Goal: Task Accomplishment & Management: Manage account settings

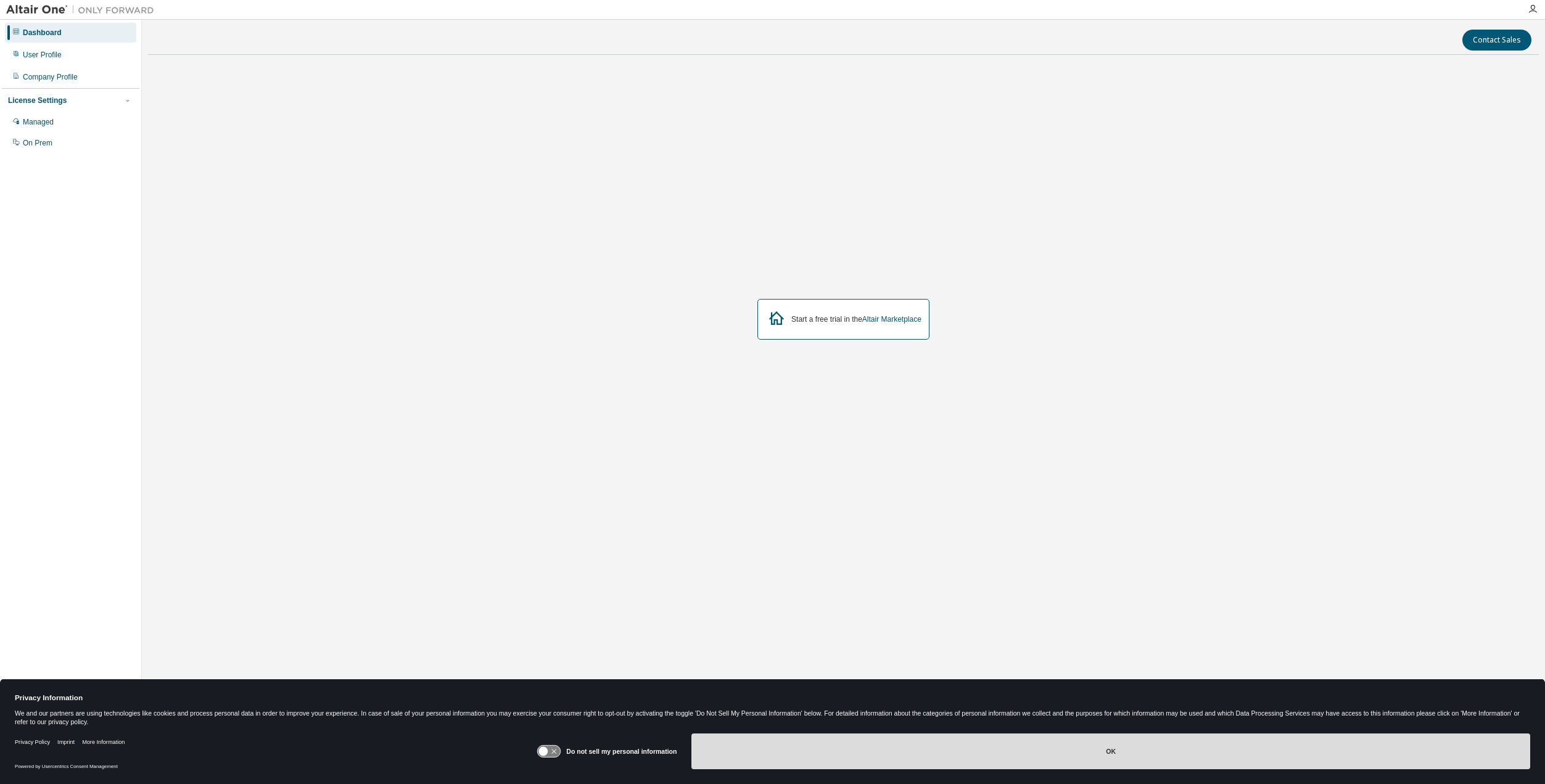
click at [756, 740] on button "OK" at bounding box center [1110, 752] width 839 height 36
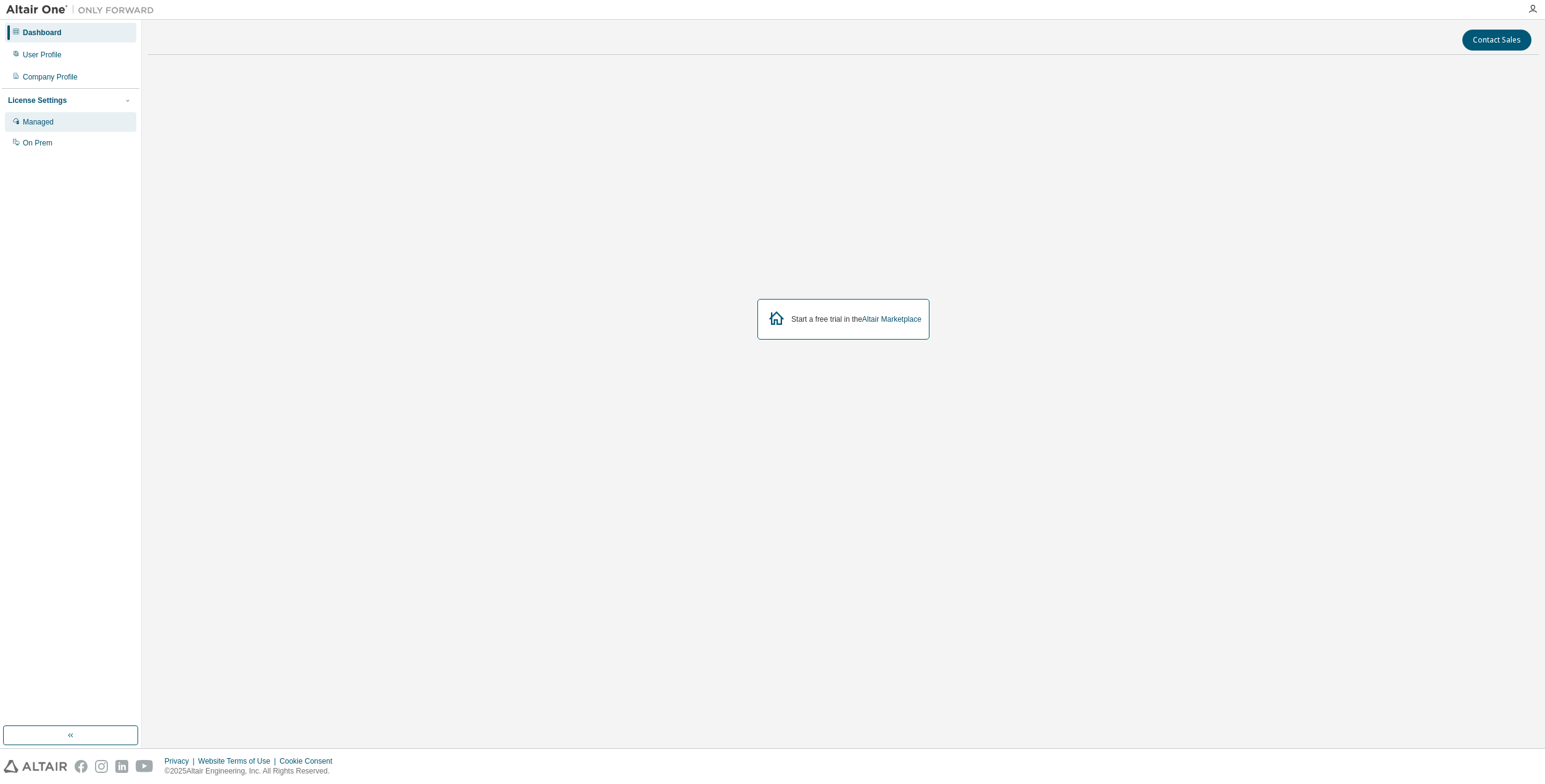
click at [49, 121] on div "Managed" at bounding box center [38, 121] width 31 height 10
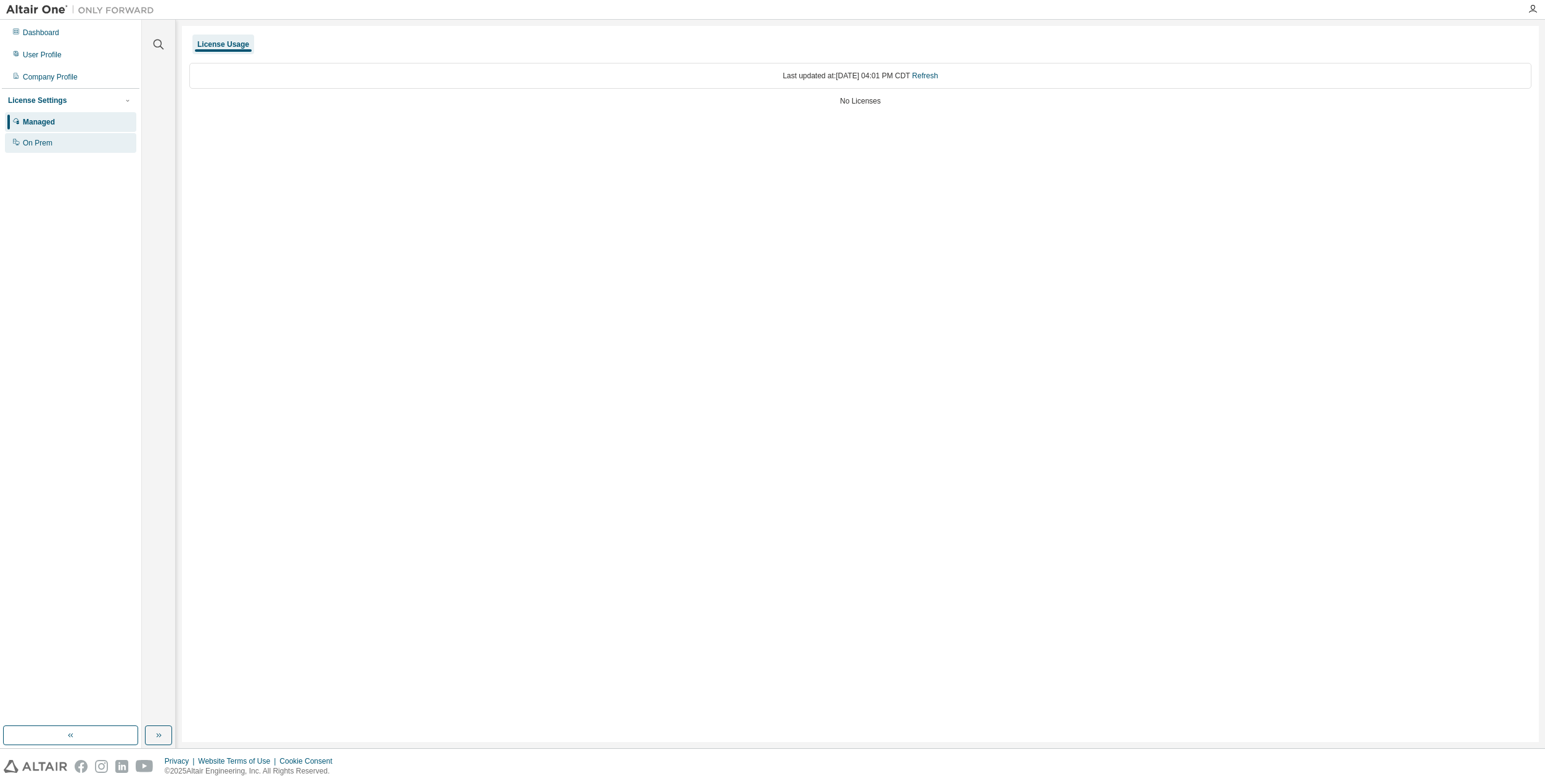
click at [27, 146] on div "On Prem" at bounding box center [38, 142] width 30 height 10
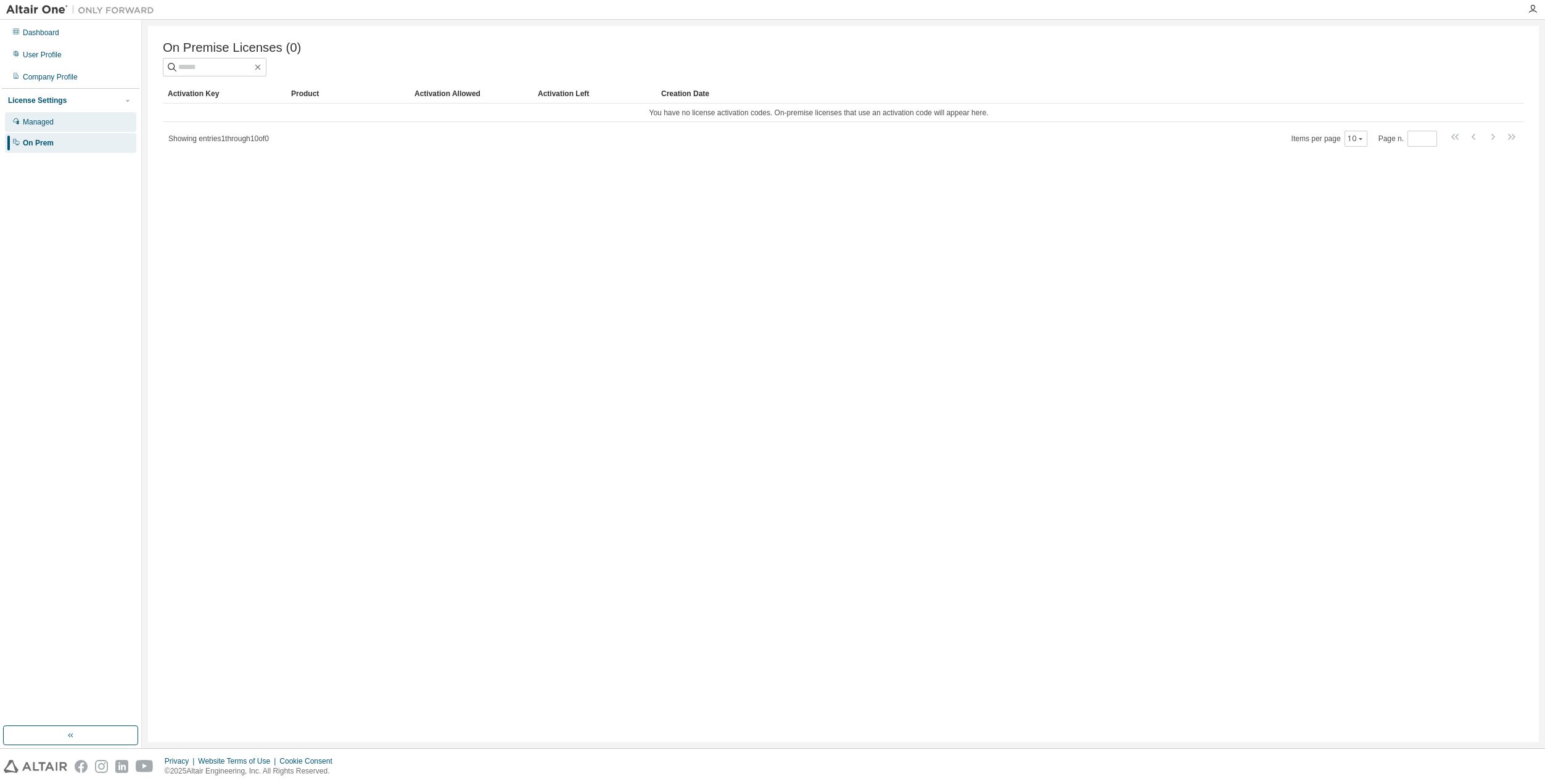
click at [61, 115] on div "Managed" at bounding box center [71, 122] width 132 height 19
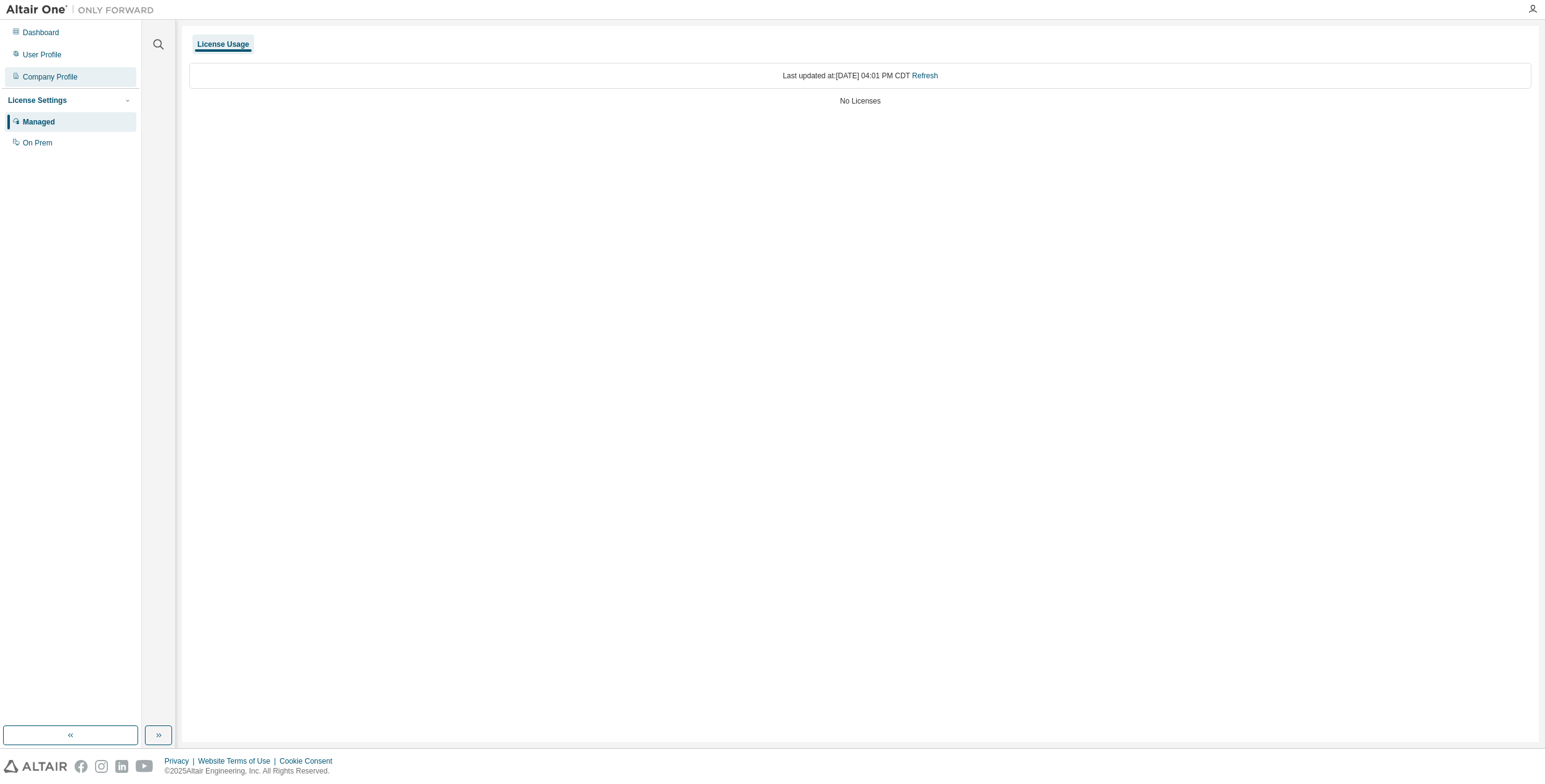
click at [59, 84] on div "Company Profile" at bounding box center [71, 77] width 132 height 19
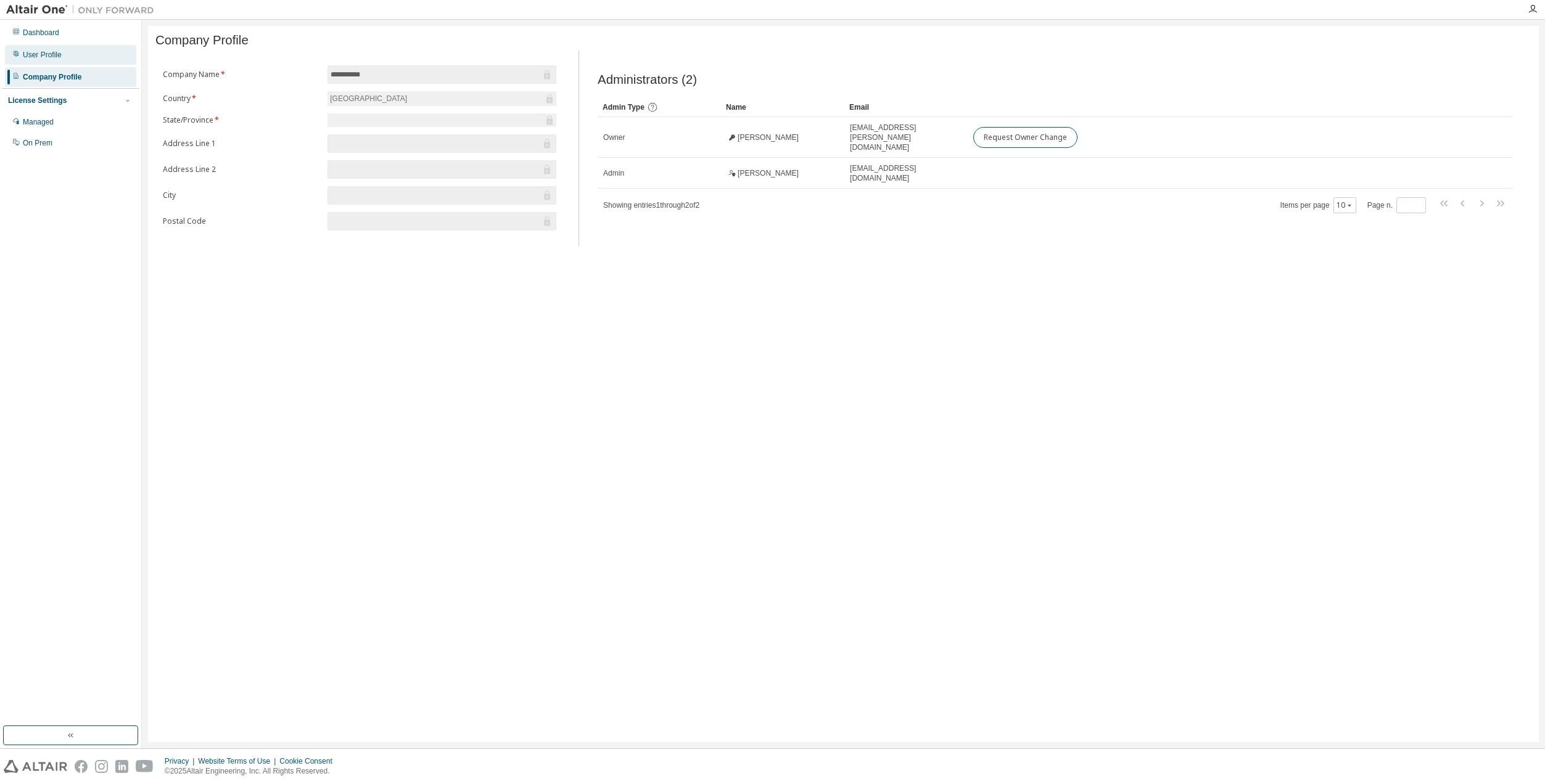
click at [52, 50] on div "User Profile" at bounding box center [42, 54] width 39 height 10
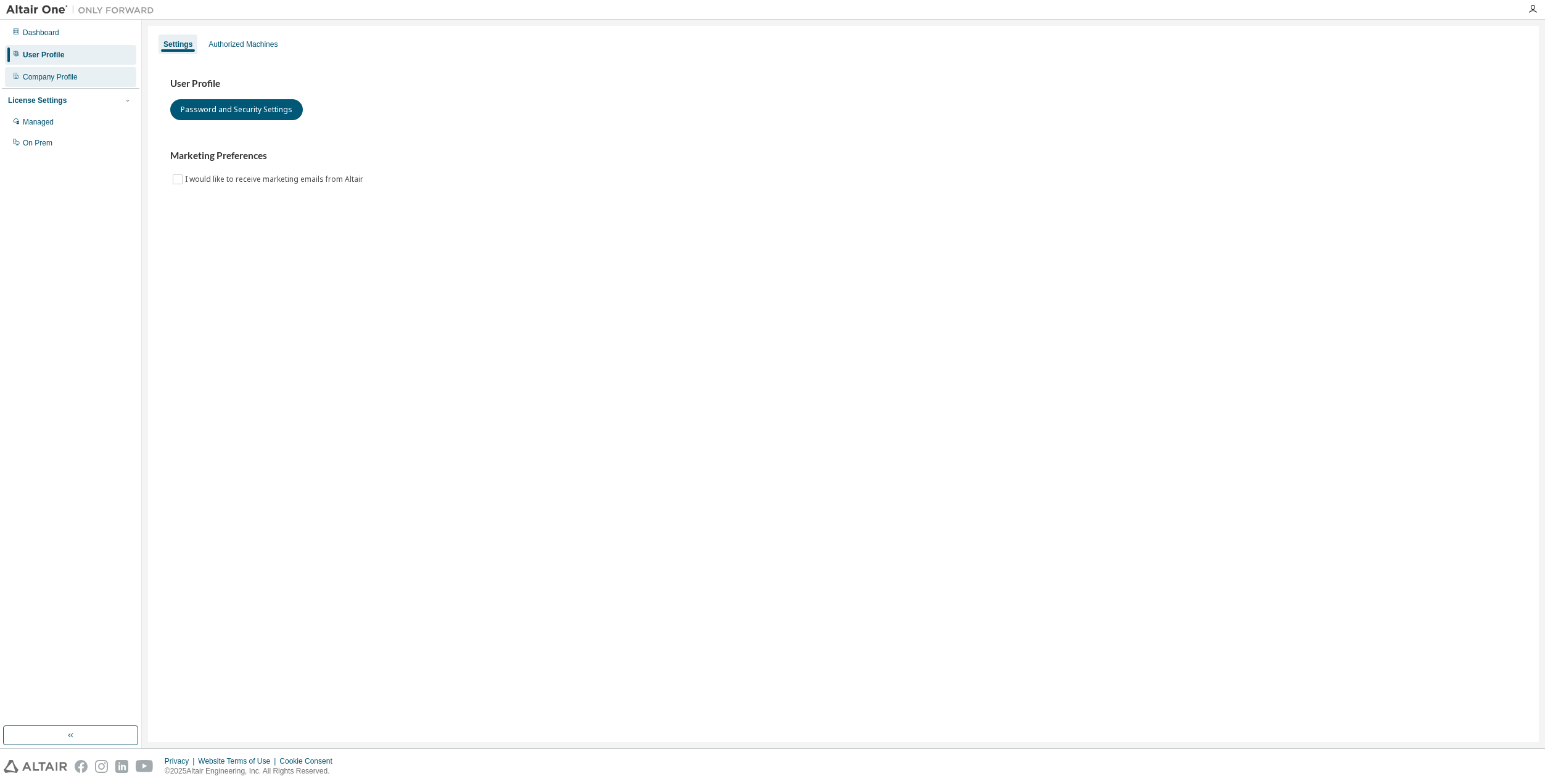
click at [57, 68] on div "Company Profile" at bounding box center [71, 77] width 132 height 19
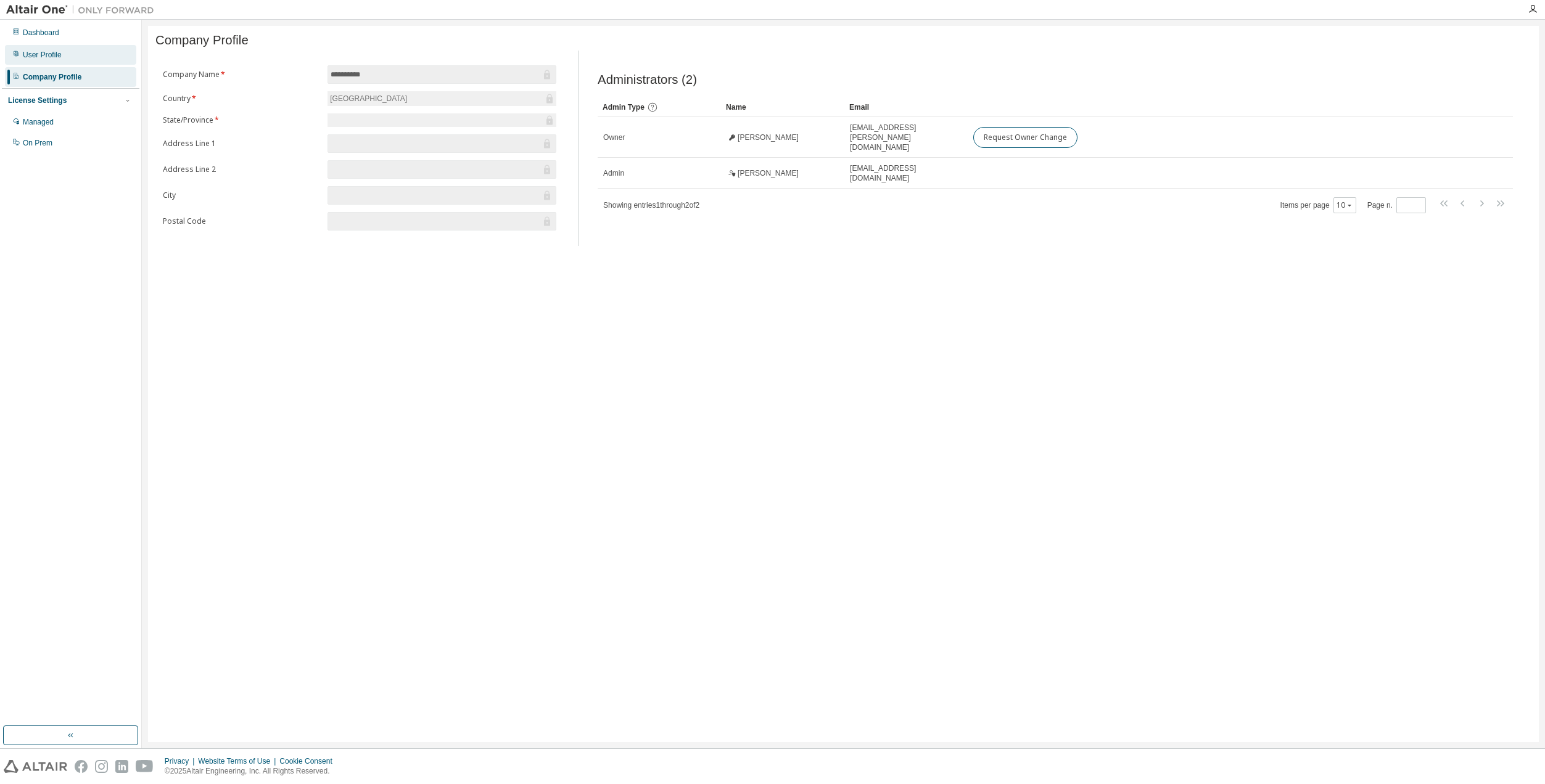
click at [47, 59] on div "User Profile" at bounding box center [42, 54] width 39 height 10
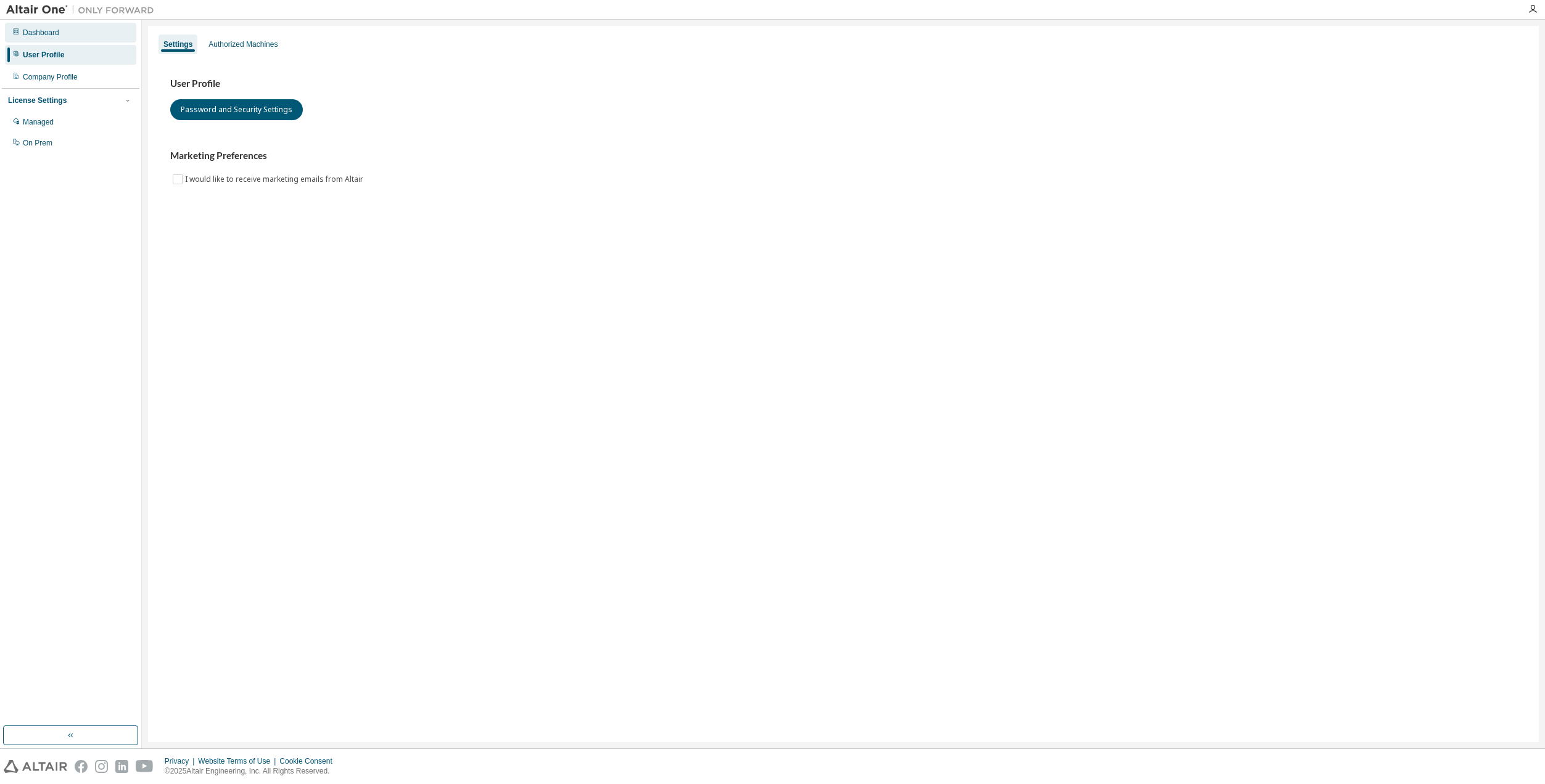
click at [47, 23] on div "Dashboard" at bounding box center [71, 32] width 132 height 19
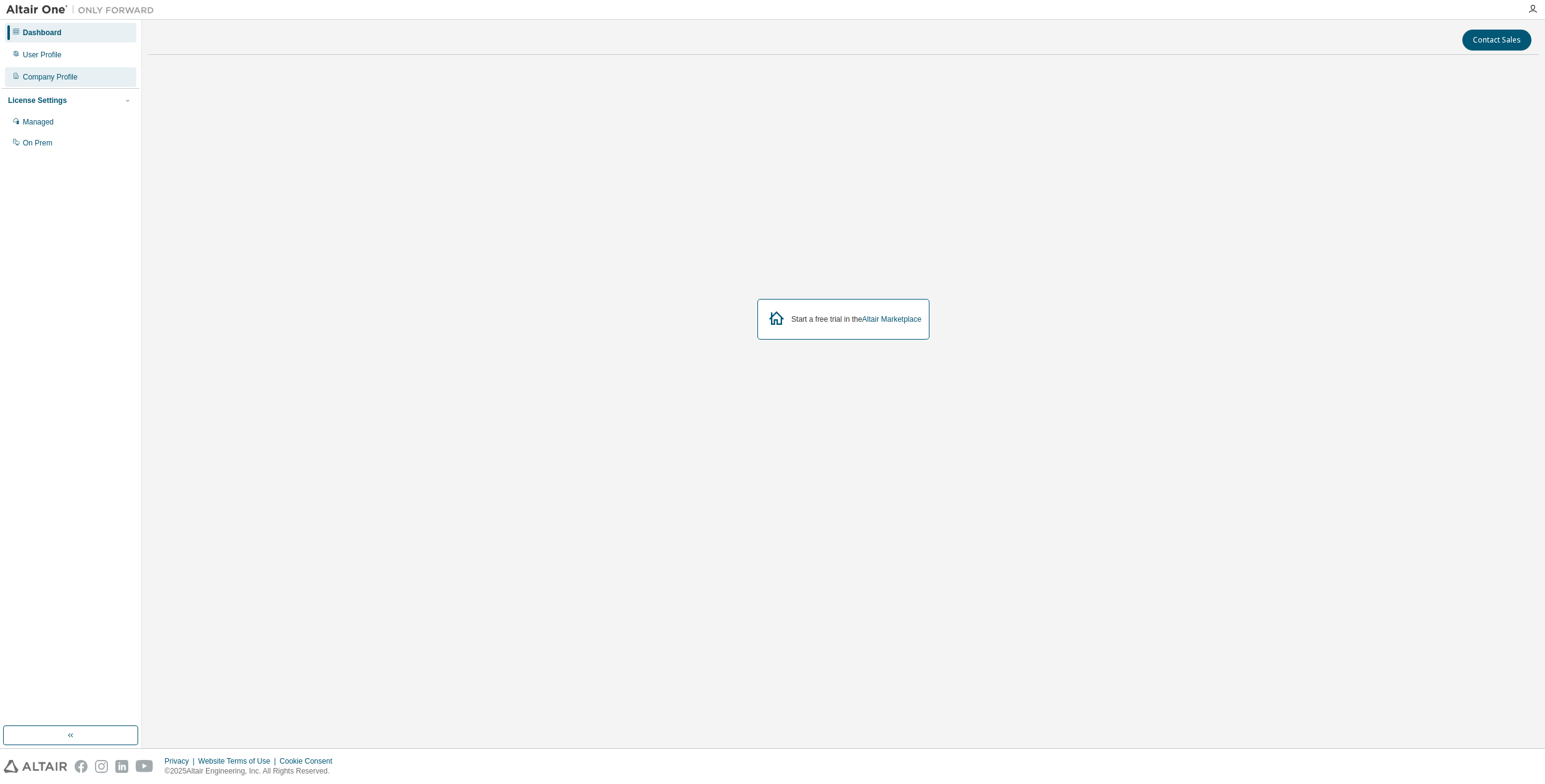
click at [48, 68] on div "Company Profile" at bounding box center [71, 77] width 132 height 19
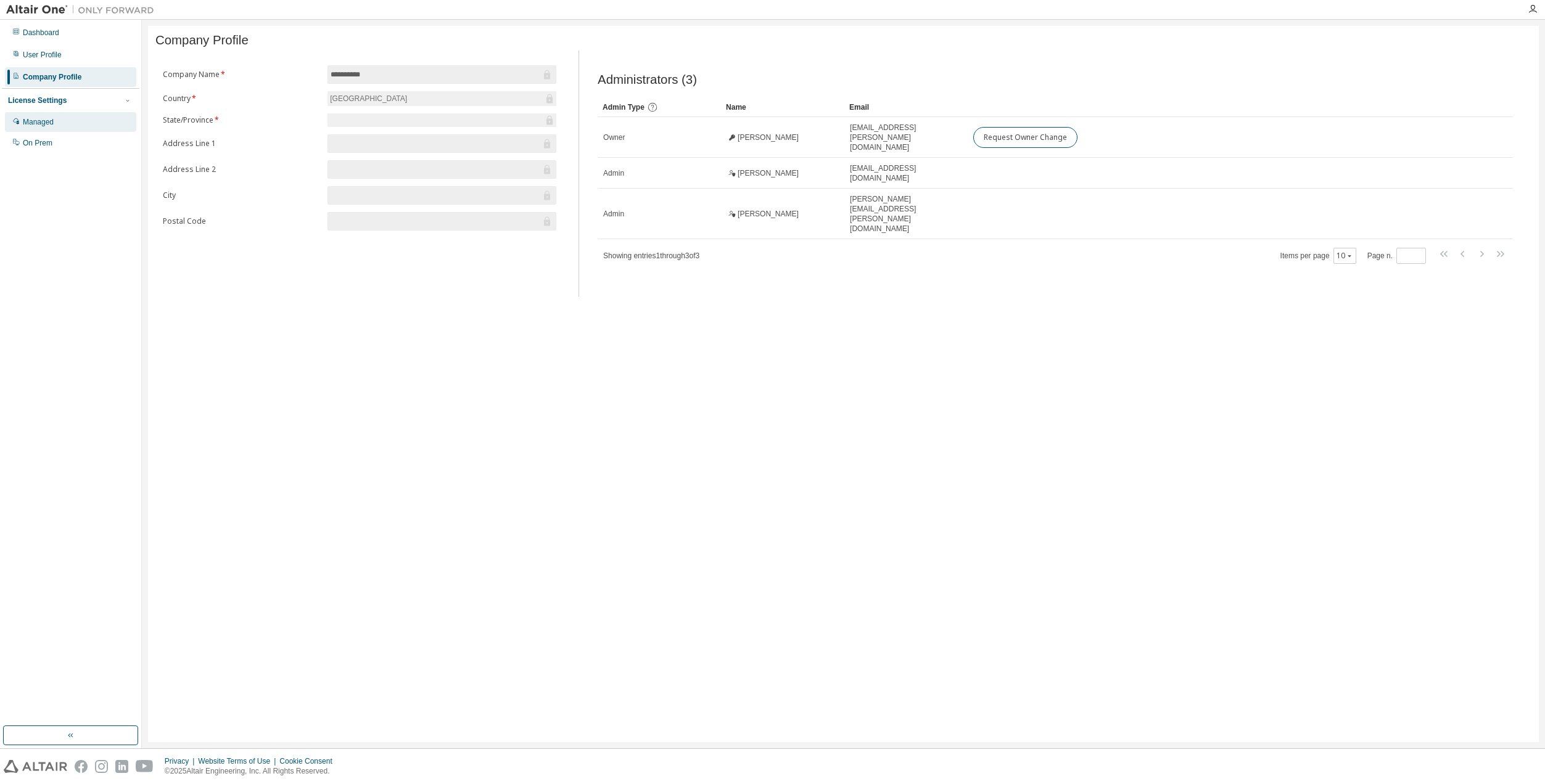
click at [47, 119] on div "Managed" at bounding box center [38, 121] width 31 height 10
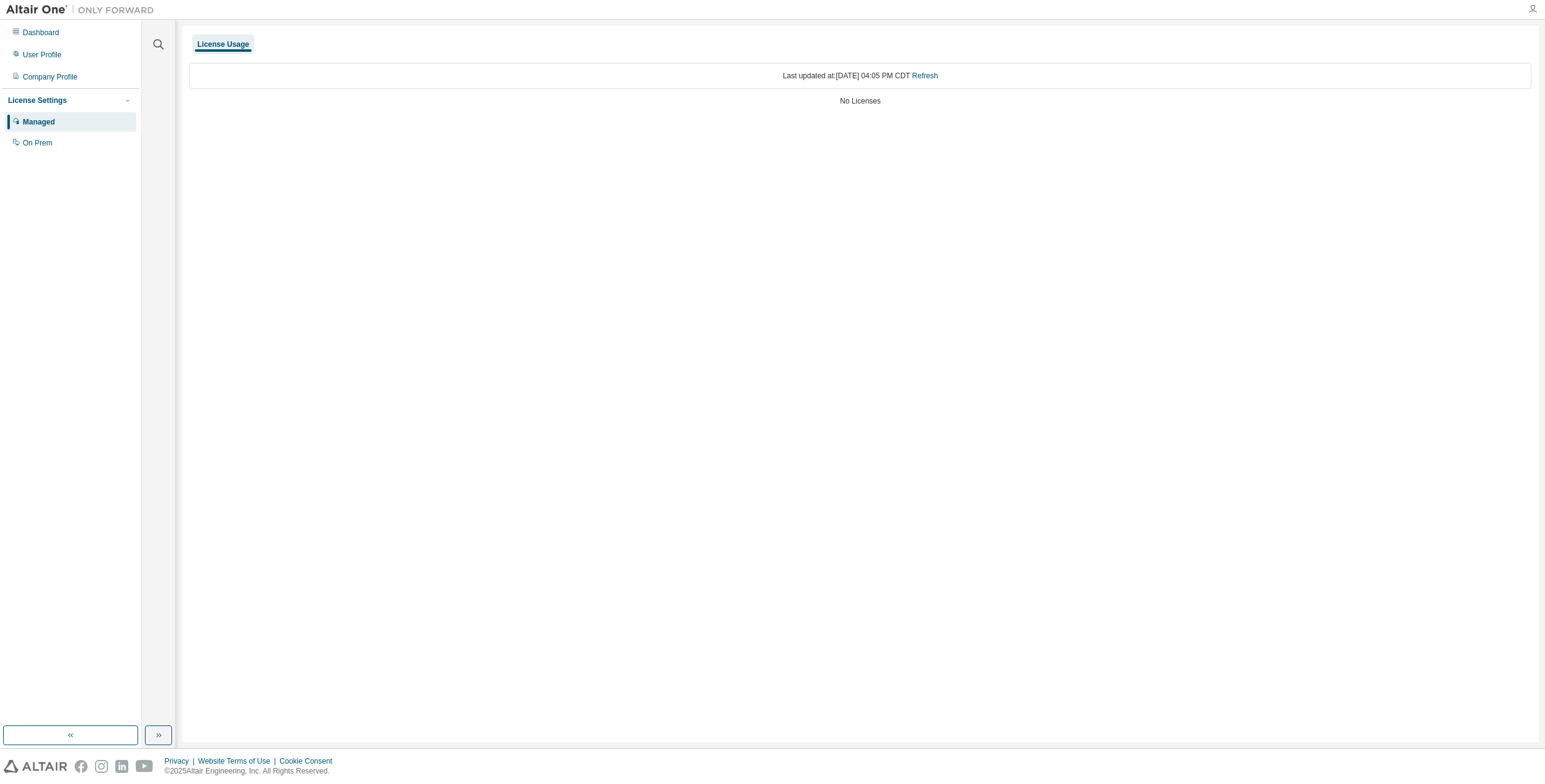
click at [1536, 11] on icon "button" at bounding box center [1533, 9] width 10 height 10
click at [1512, 103] on button "Logout" at bounding box center [1556, 99] width 121 height 24
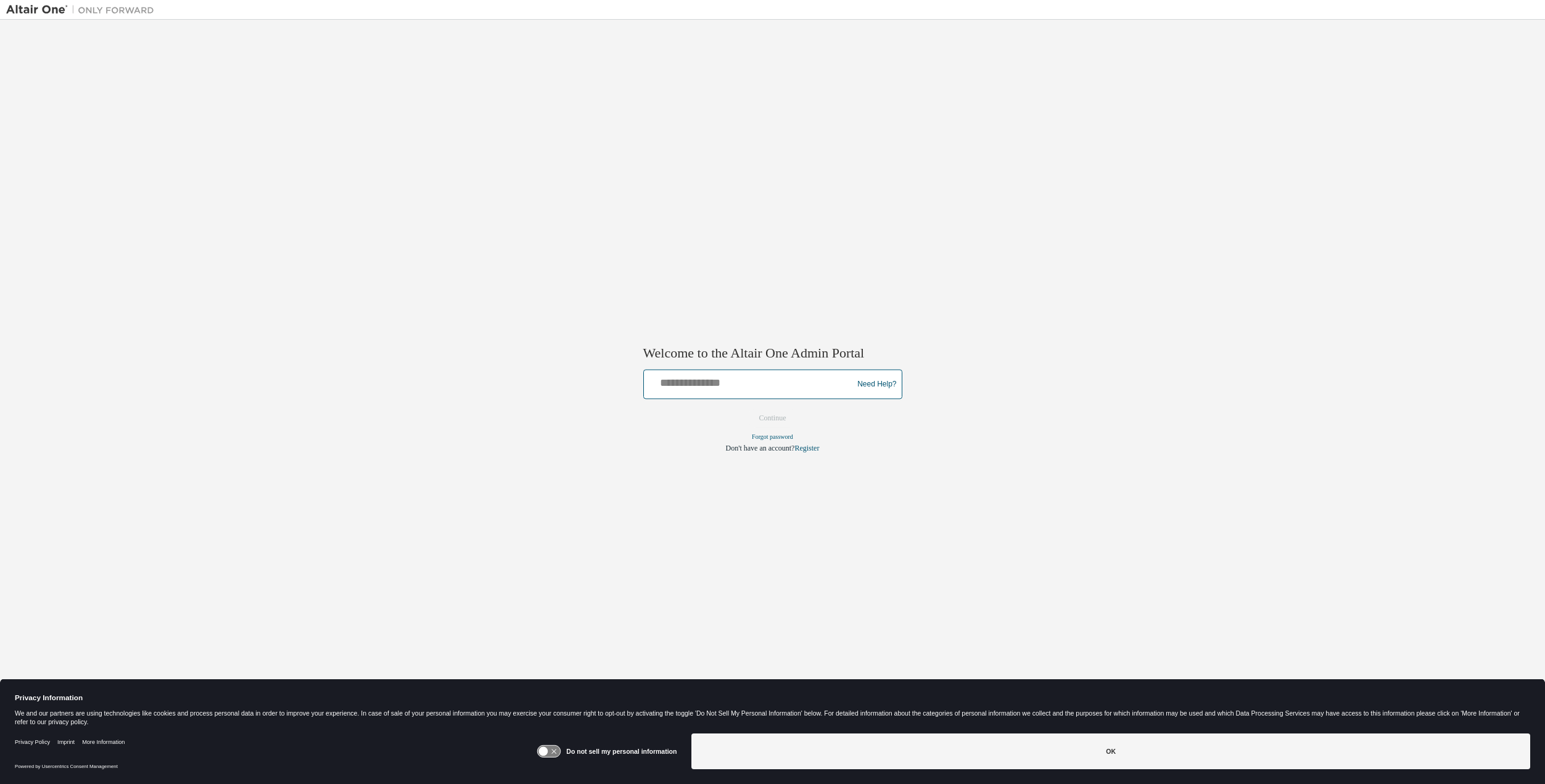
click at [722, 383] on input "text" at bounding box center [750, 382] width 203 height 18
type input "**********"
click at [747, 409] on button "Continue" at bounding box center [773, 418] width 53 height 18
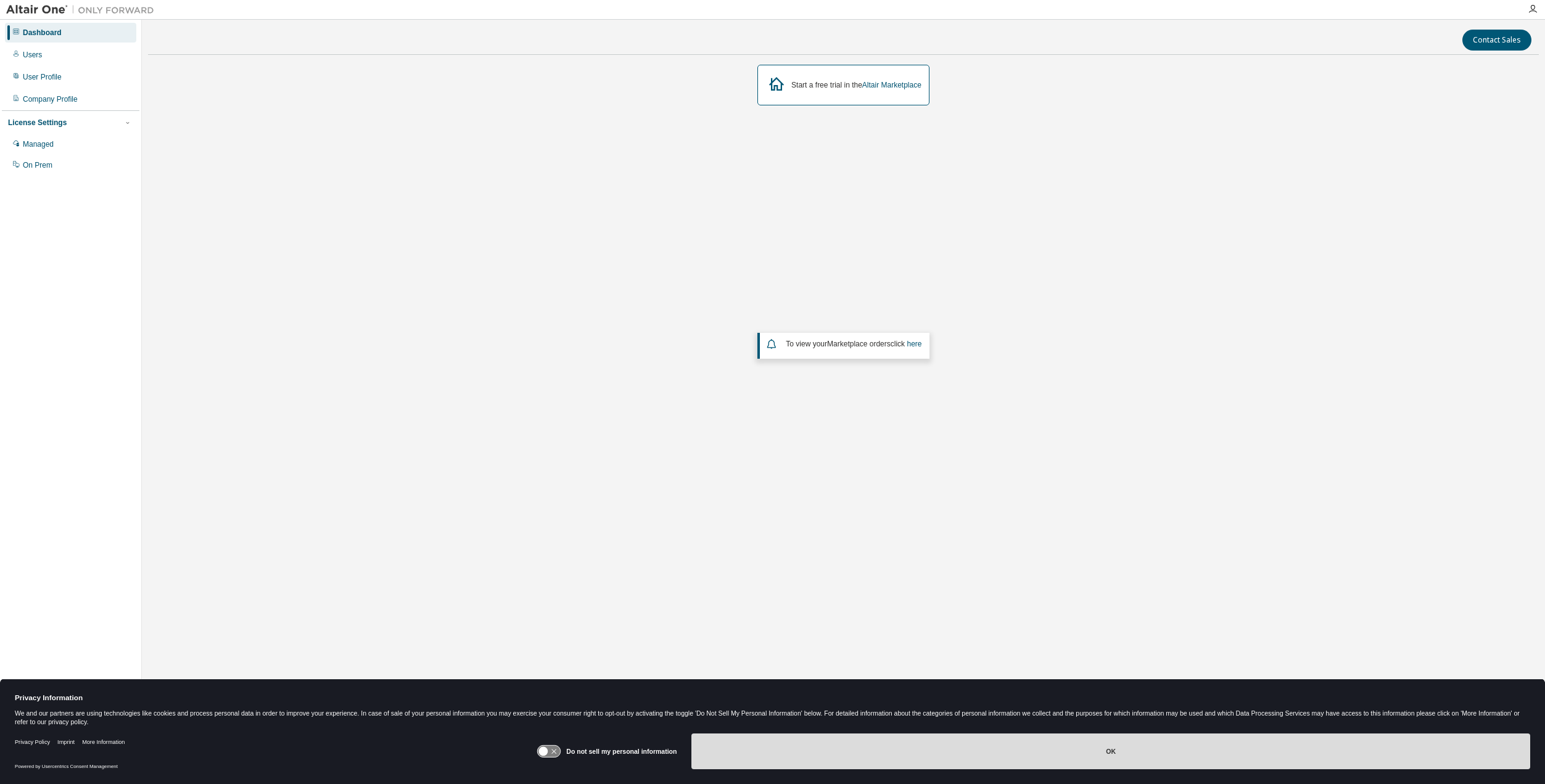
click at [798, 750] on button "OK" at bounding box center [1110, 752] width 839 height 36
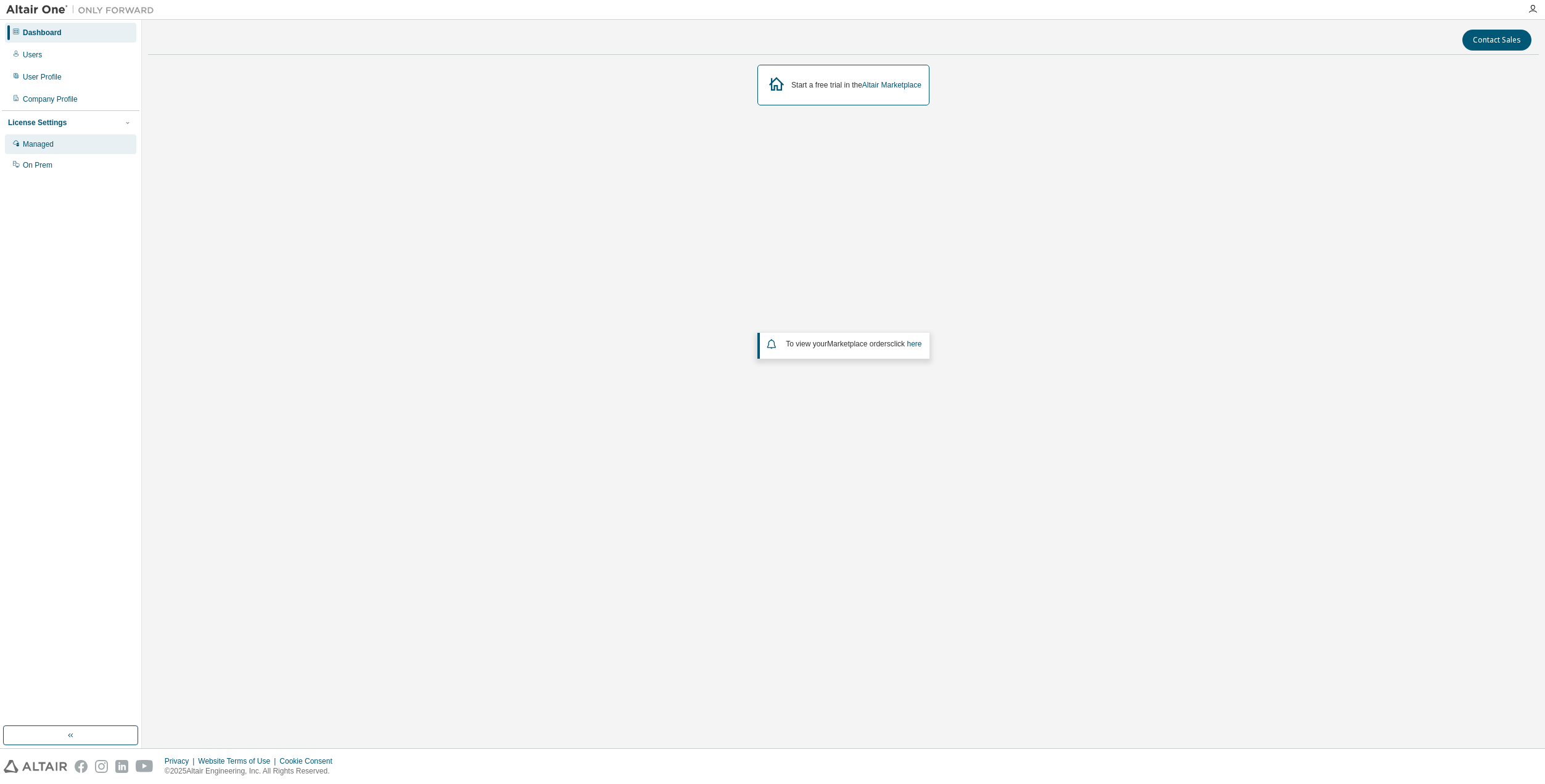
click at [55, 140] on div "Managed" at bounding box center [71, 144] width 132 height 19
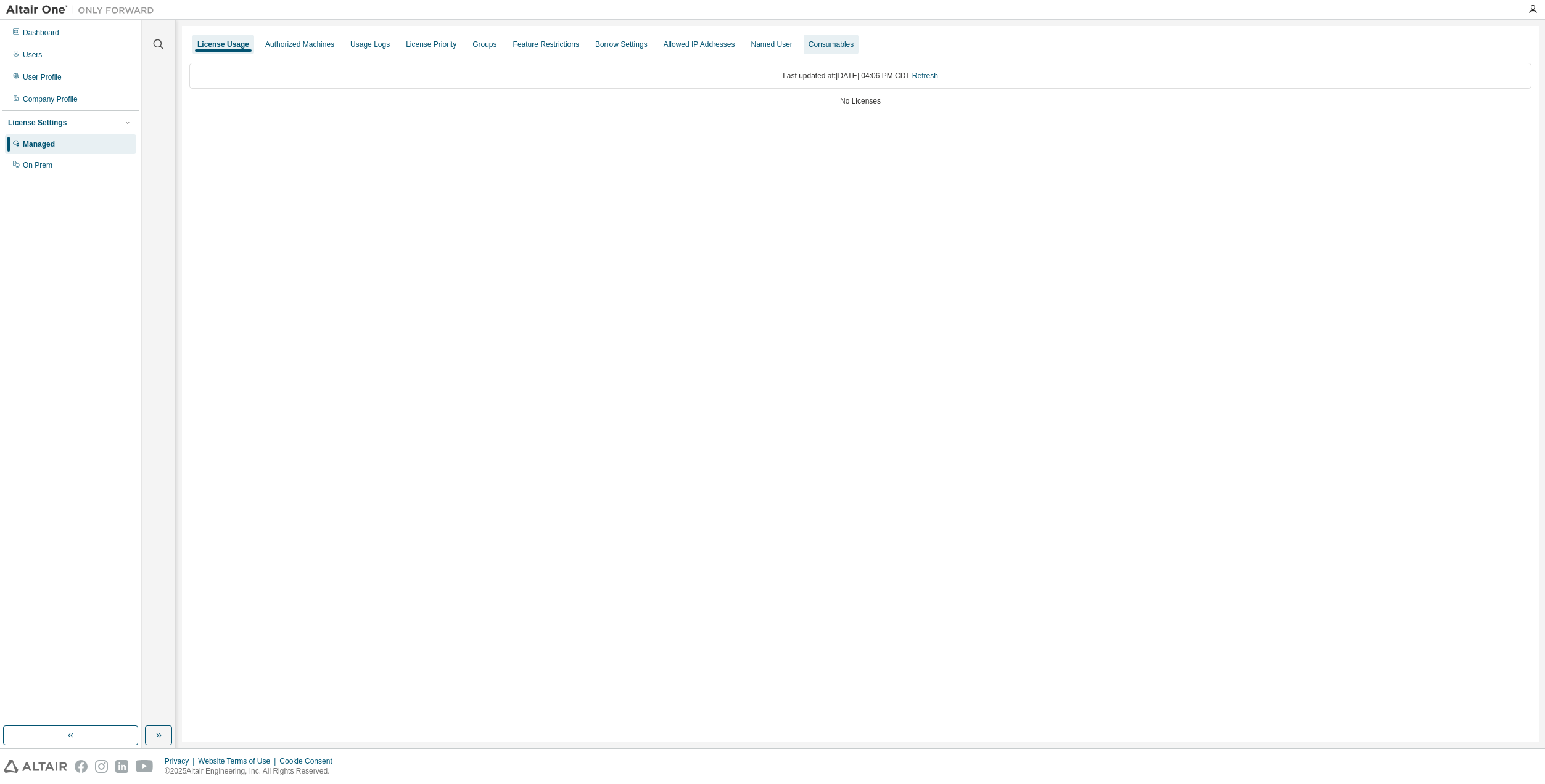
click at [855, 36] on div "Consumables" at bounding box center [831, 44] width 55 height 19
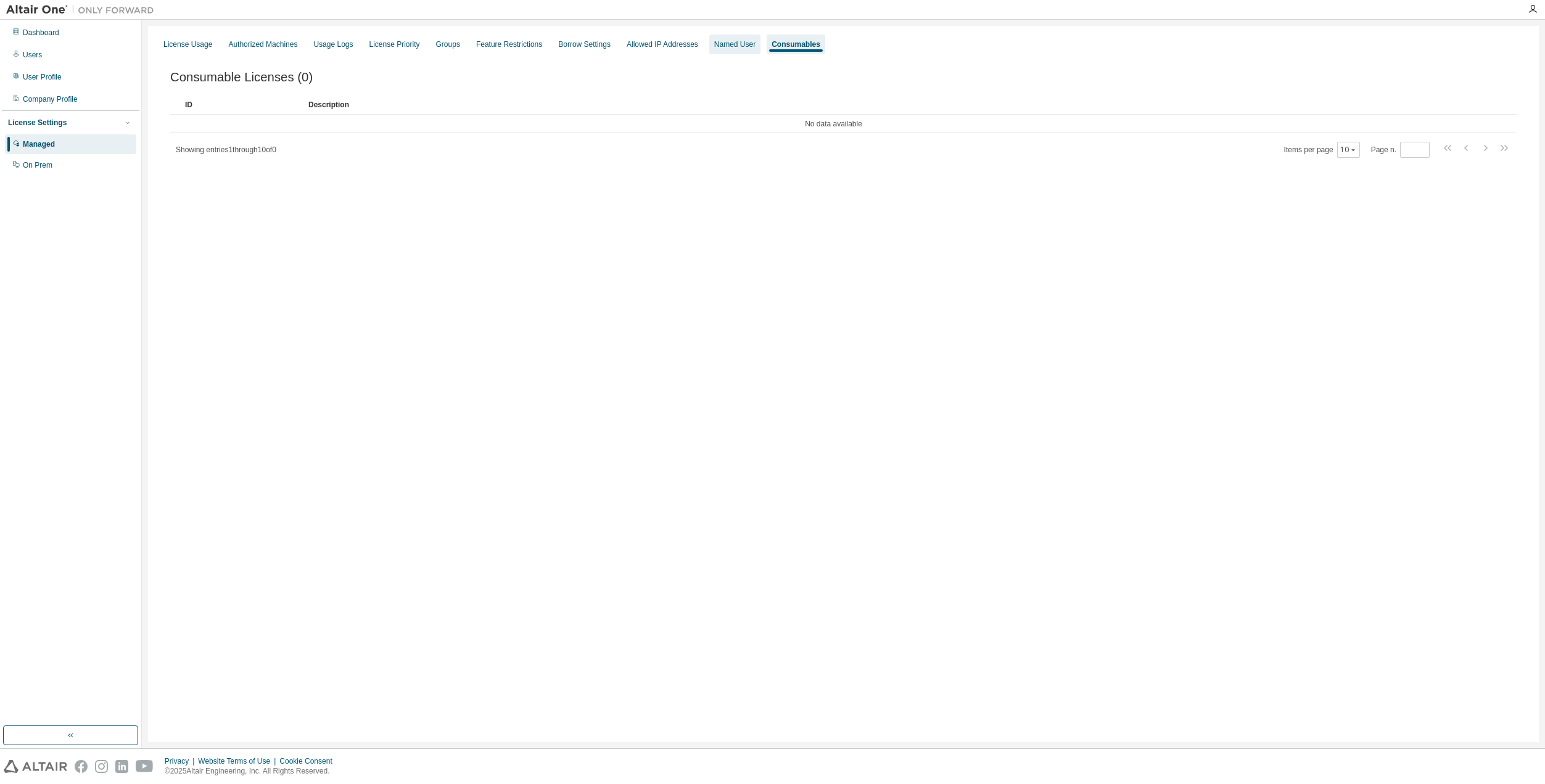
click at [742, 48] on div "Named User" at bounding box center [734, 44] width 41 height 10
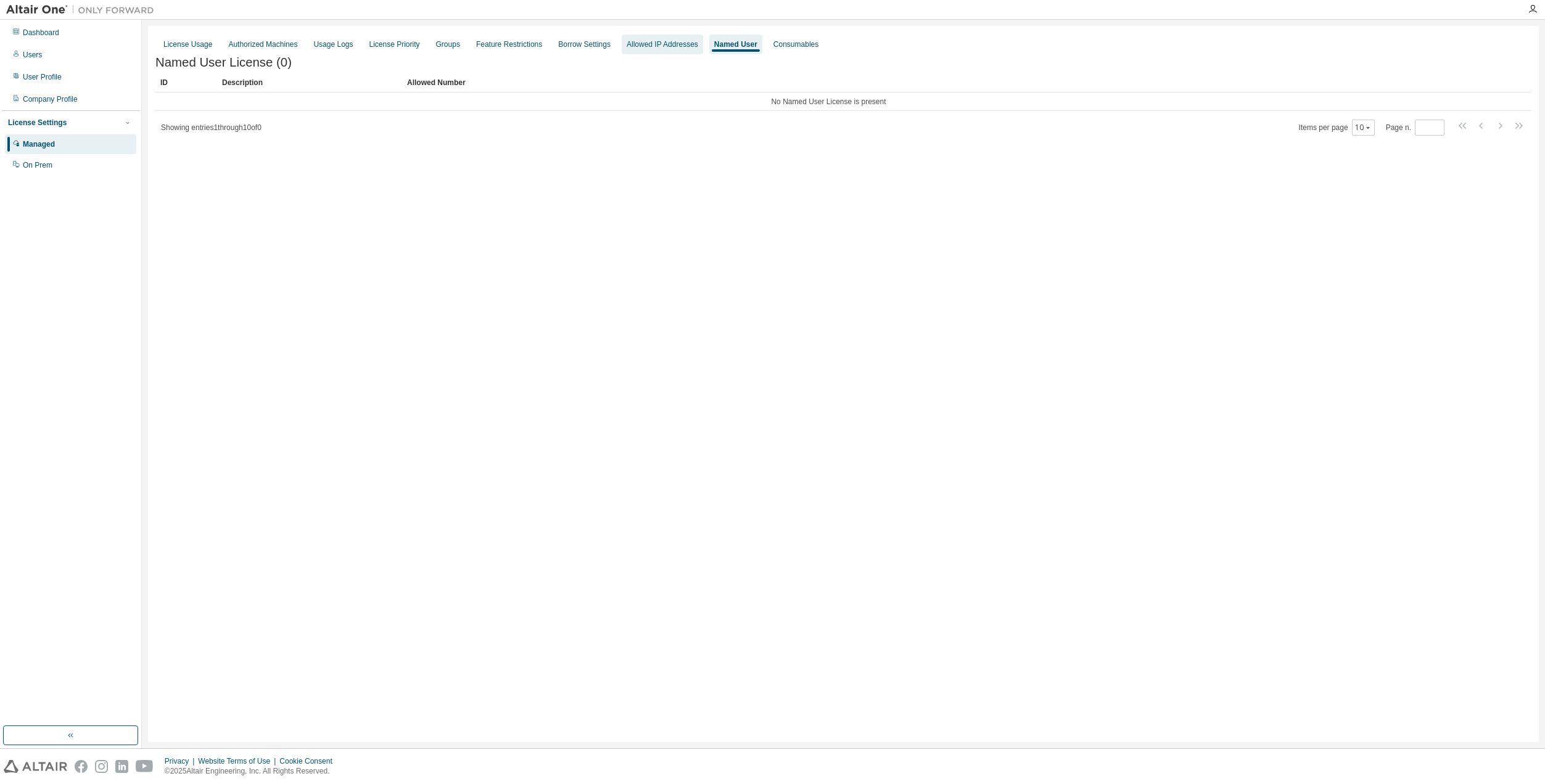
click at [678, 45] on div "Allowed IP Addresses" at bounding box center [662, 44] width 71 height 10
click at [585, 44] on div "Borrow Settings" at bounding box center [585, 44] width 53 height 10
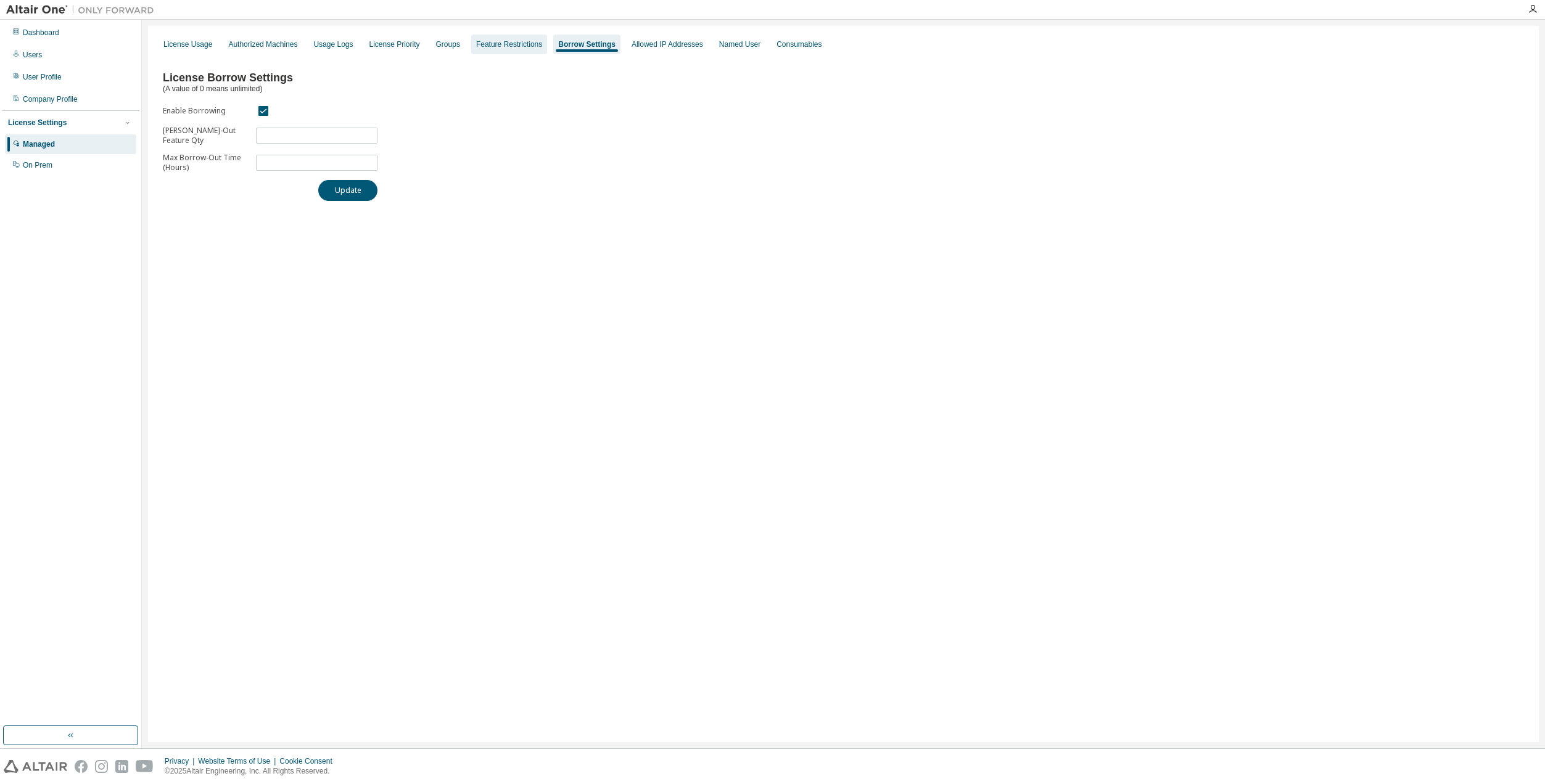
click at [501, 44] on div "Feature Restrictions" at bounding box center [509, 44] width 66 height 10
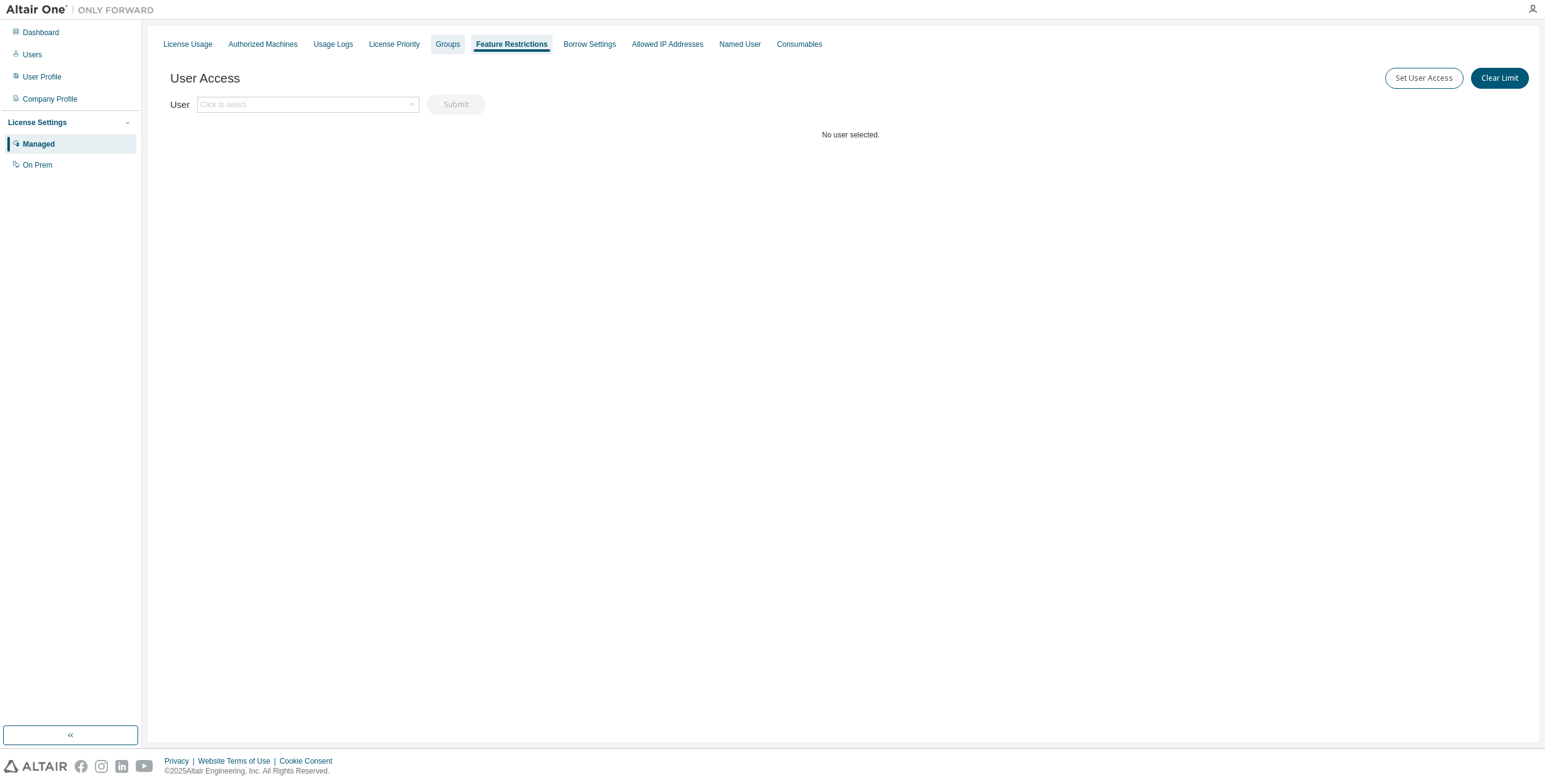
click at [453, 46] on div "Groups" at bounding box center [448, 44] width 24 height 10
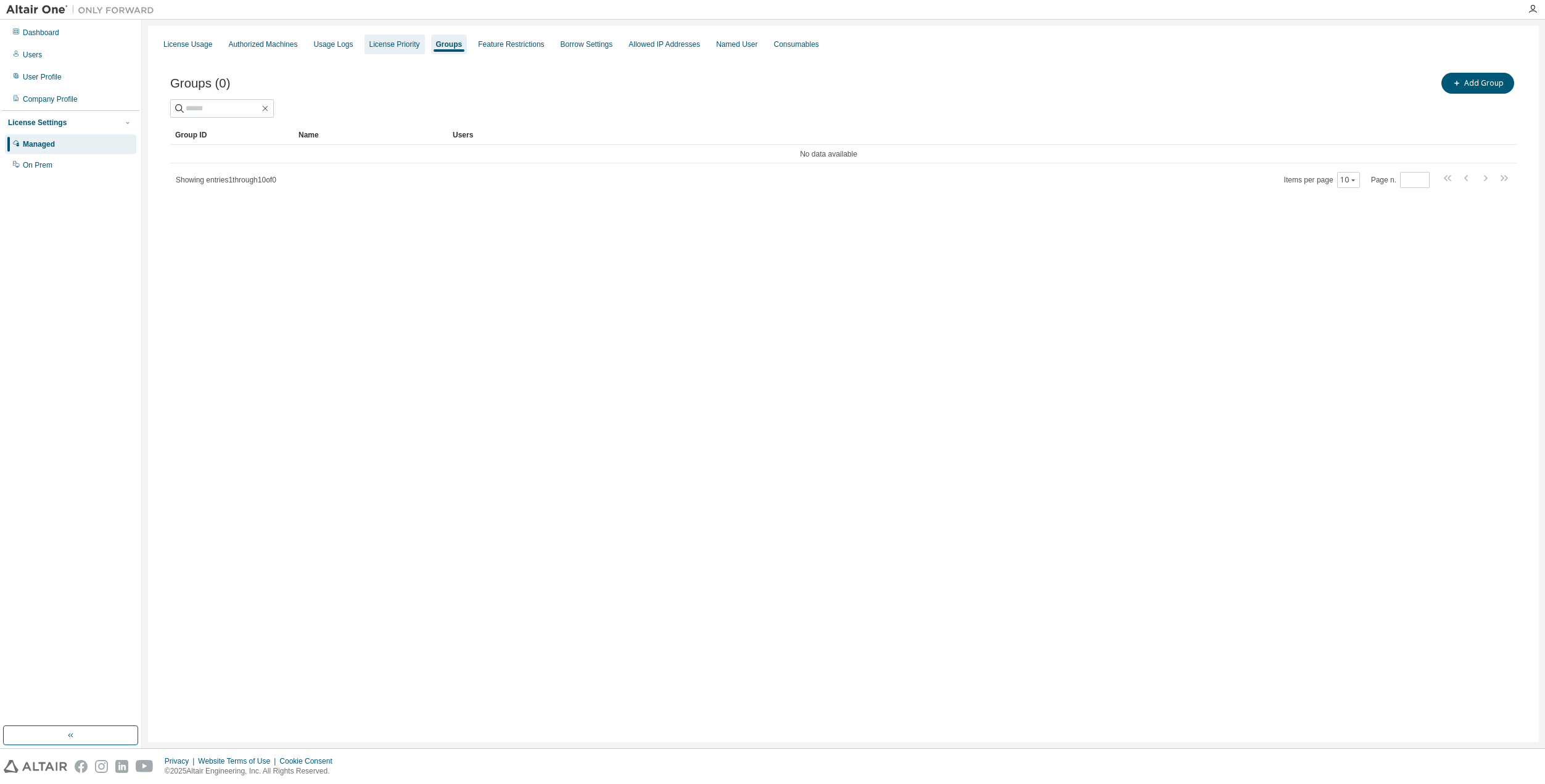
click at [412, 48] on div "License Priority" at bounding box center [395, 44] width 51 height 10
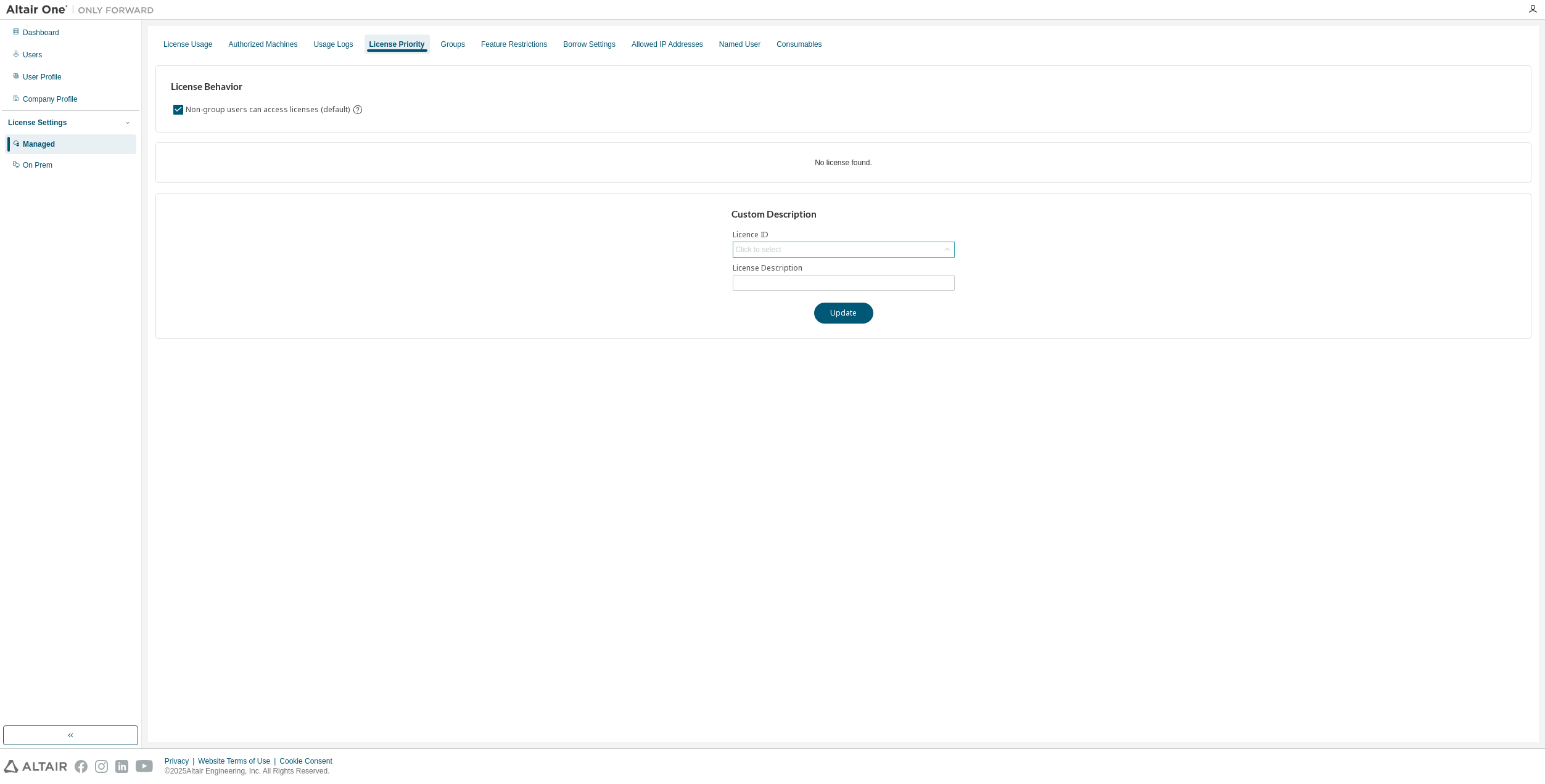
click at [769, 251] on div "Click to select" at bounding box center [759, 249] width 46 height 10
click at [769, 251] on div "Click to select" at bounding box center [759, 249] width 46 height 10
click at [330, 43] on div "Usage Logs" at bounding box center [333, 44] width 40 height 10
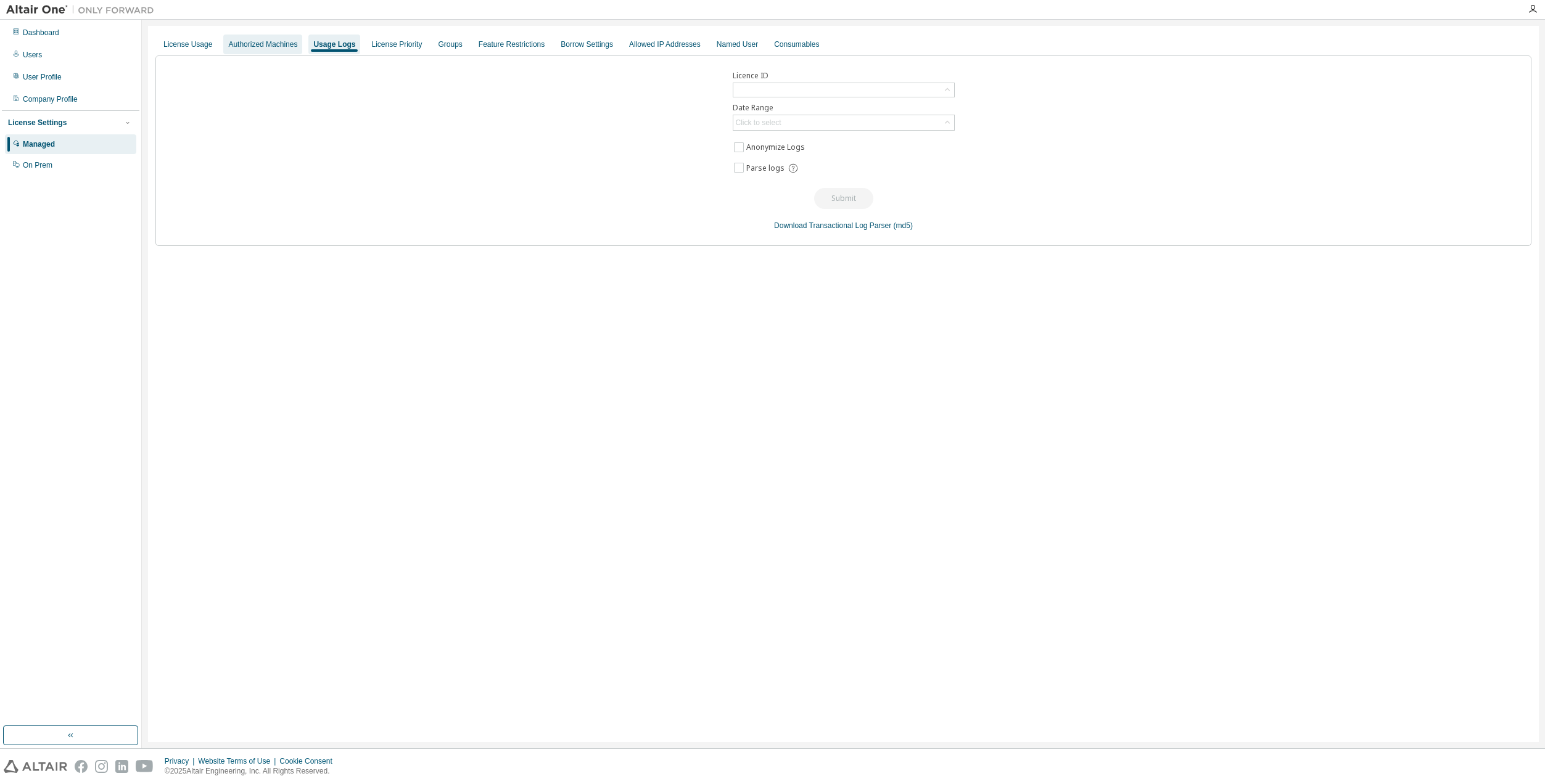
click at [247, 43] on div "Authorized Machines" at bounding box center [263, 44] width 69 height 10
